Goal: Task Accomplishment & Management: Use online tool/utility

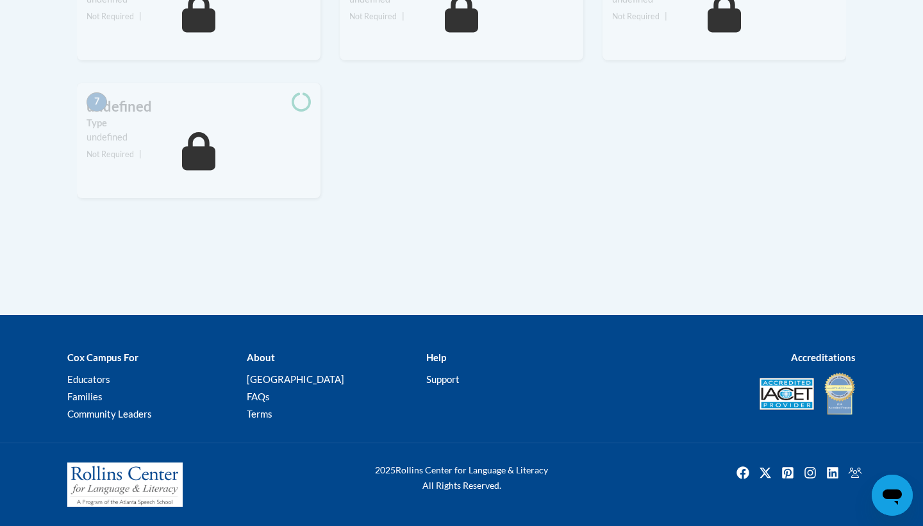
scroll to position [641, 0]
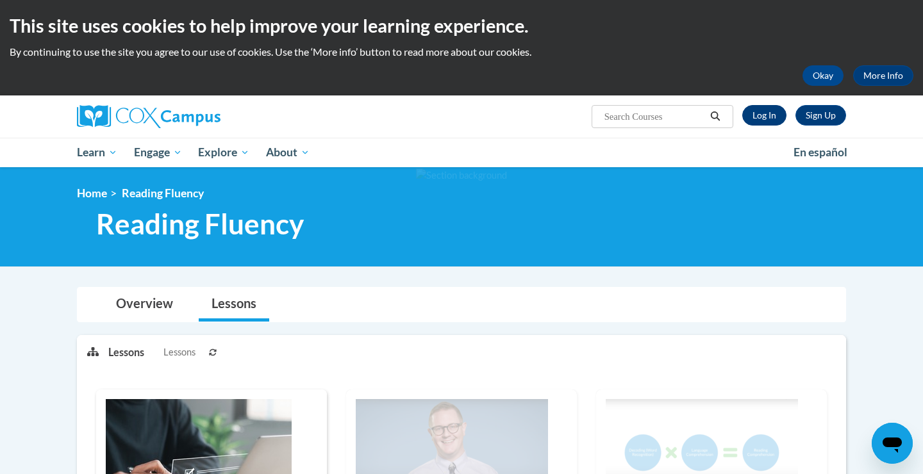
click at [767, 110] on link "Log In" at bounding box center [765, 115] width 44 height 21
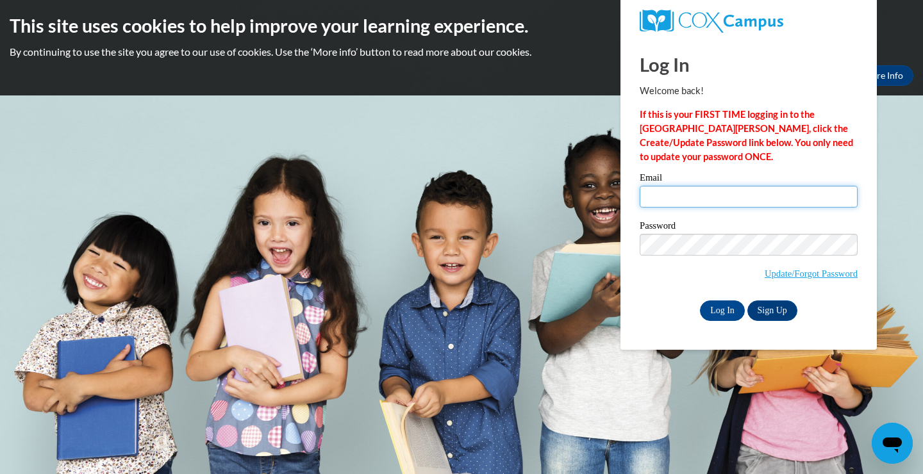
type input "hayden.lanier@polk.k12.ga.us"
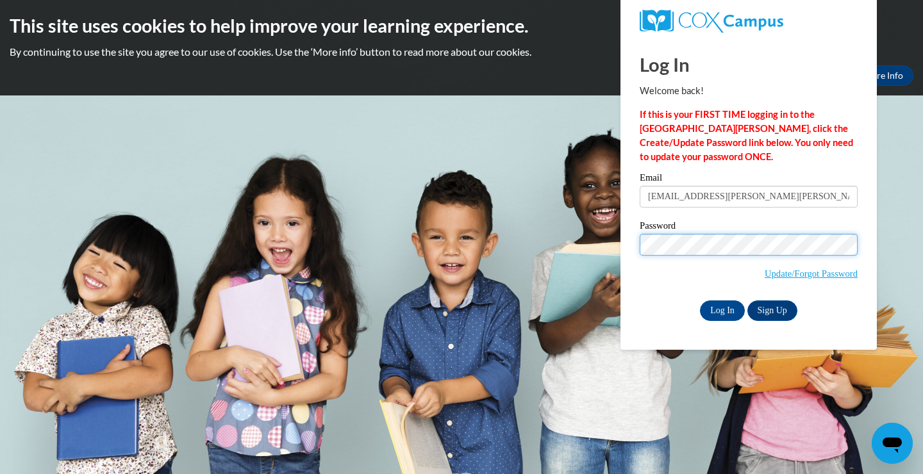
click at [721, 308] on input "Log In" at bounding box center [722, 311] width 45 height 21
click at [722, 301] on input "Log In" at bounding box center [722, 311] width 45 height 21
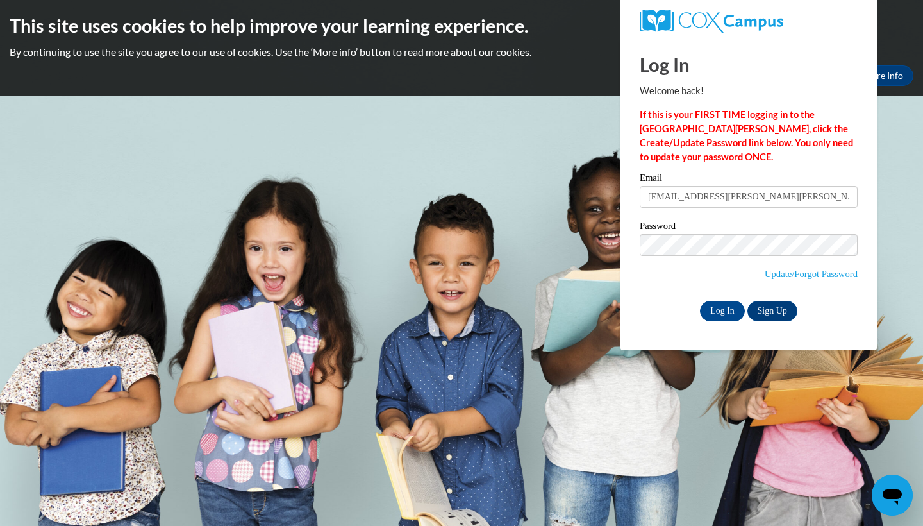
click at [721, 308] on input "Log In" at bounding box center [722, 311] width 45 height 21
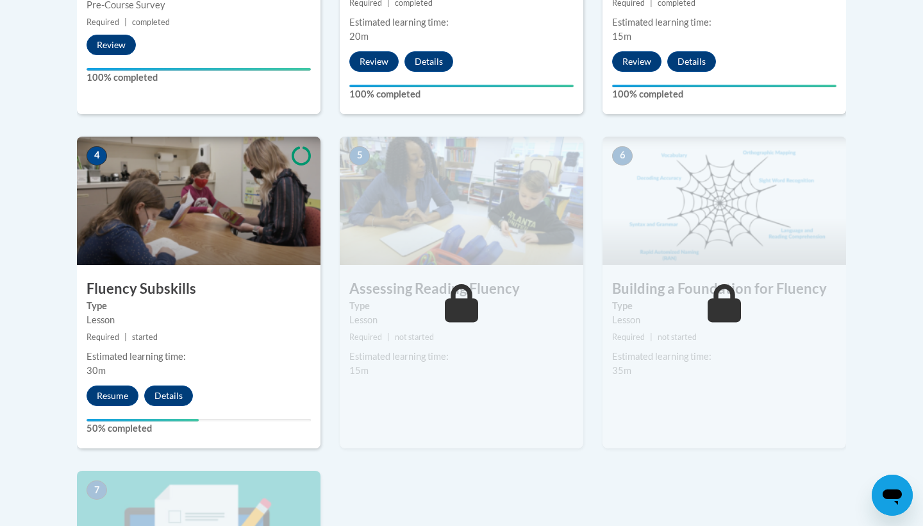
scroll to position [645, 0]
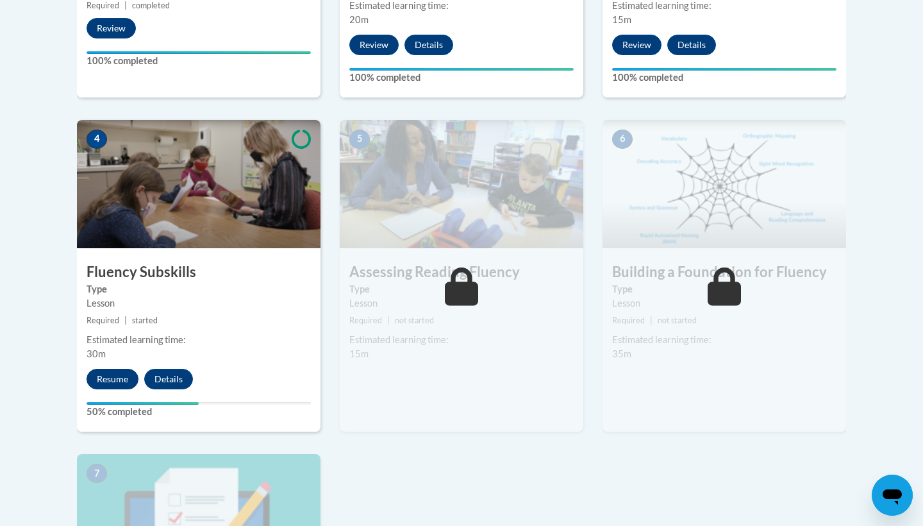
click at [117, 374] on button "Resume" at bounding box center [113, 379] width 52 height 21
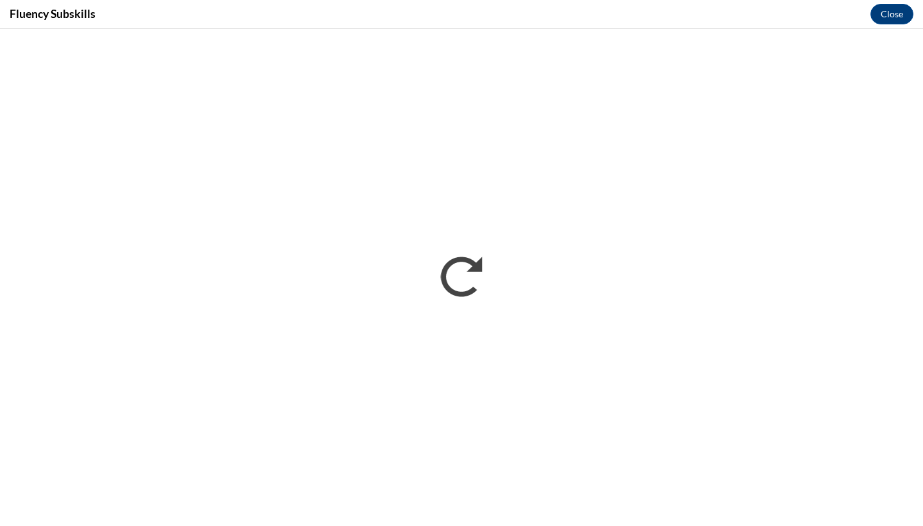
scroll to position [0, 0]
